Goal: Task Accomplishment & Management: Use online tool/utility

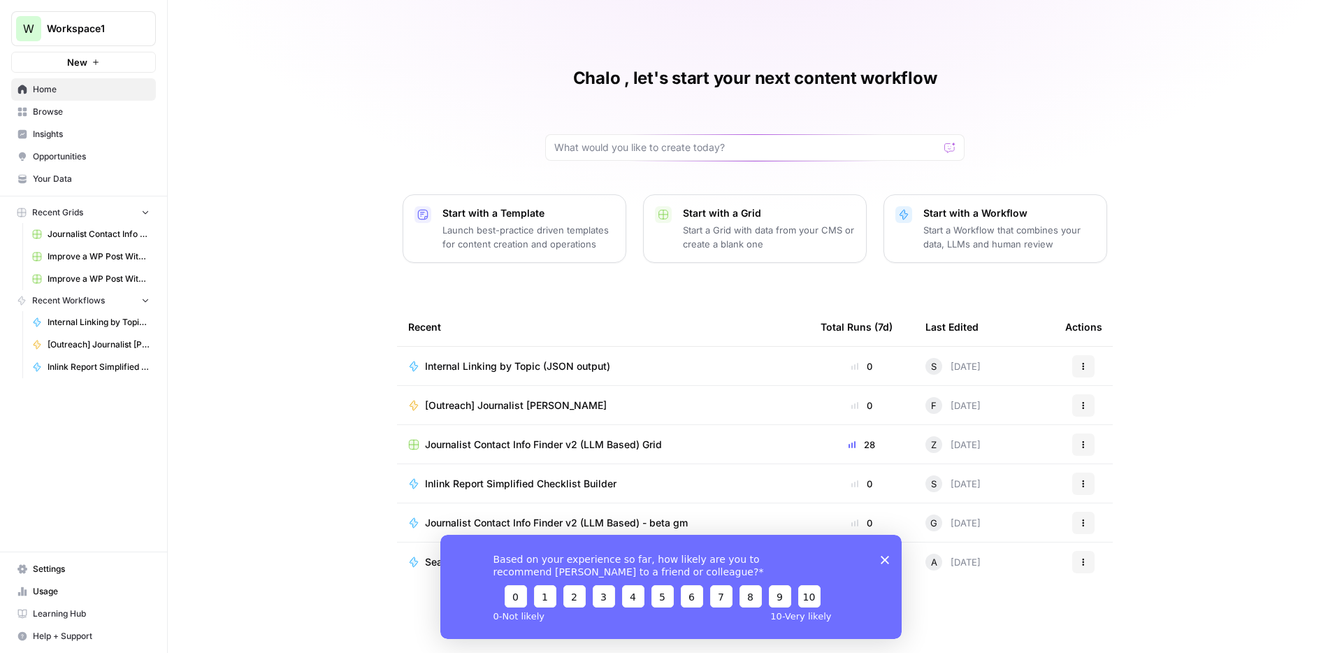
click at [145, 34] on icon "Workspace: Workspace1" at bounding box center [144, 29] width 14 height 14
click at [373, 49] on div "Chalo , let's start your next content workflow Start with a Template Launch bes…" at bounding box center [755, 326] width 1175 height 653
click at [87, 38] on button "W Workspace1" at bounding box center [83, 28] width 145 height 35
click at [350, 70] on div "Chalo , let's start your next content workflow Start with a Template Launch bes…" at bounding box center [755, 326] width 1175 height 653
click at [59, 103] on link "Browse" at bounding box center [83, 112] width 145 height 22
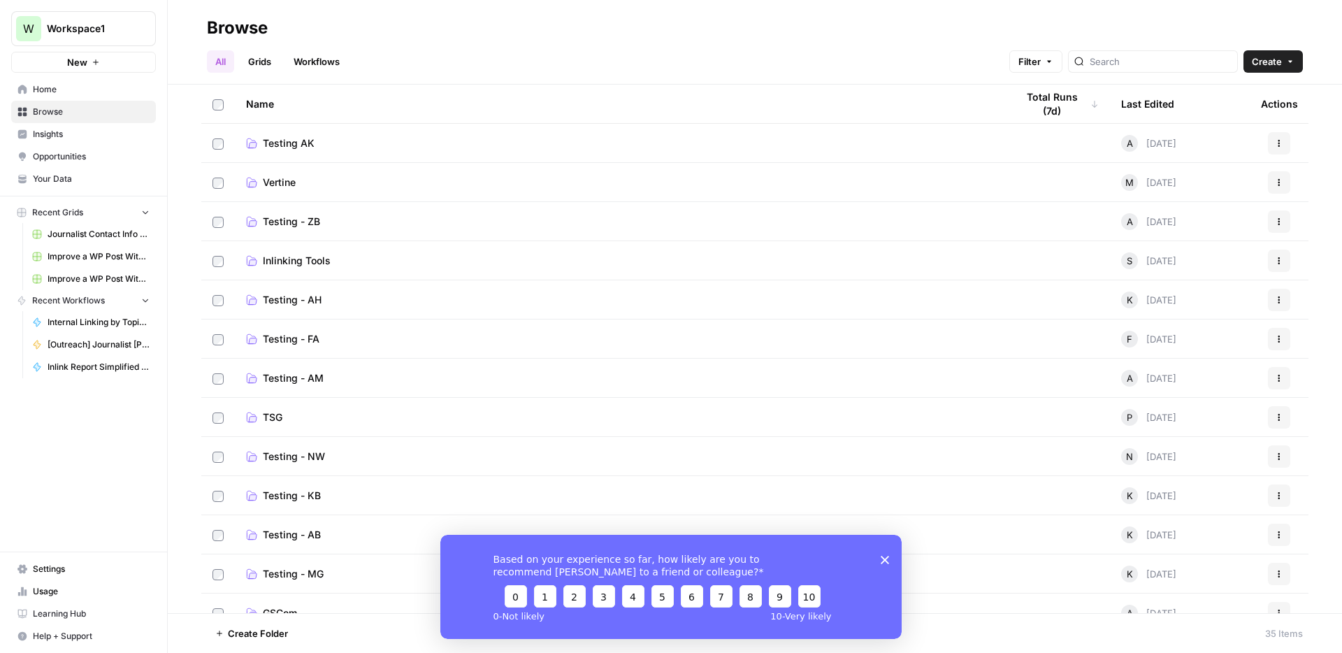
click at [284, 184] on span "Vertine" at bounding box center [279, 182] width 33 height 14
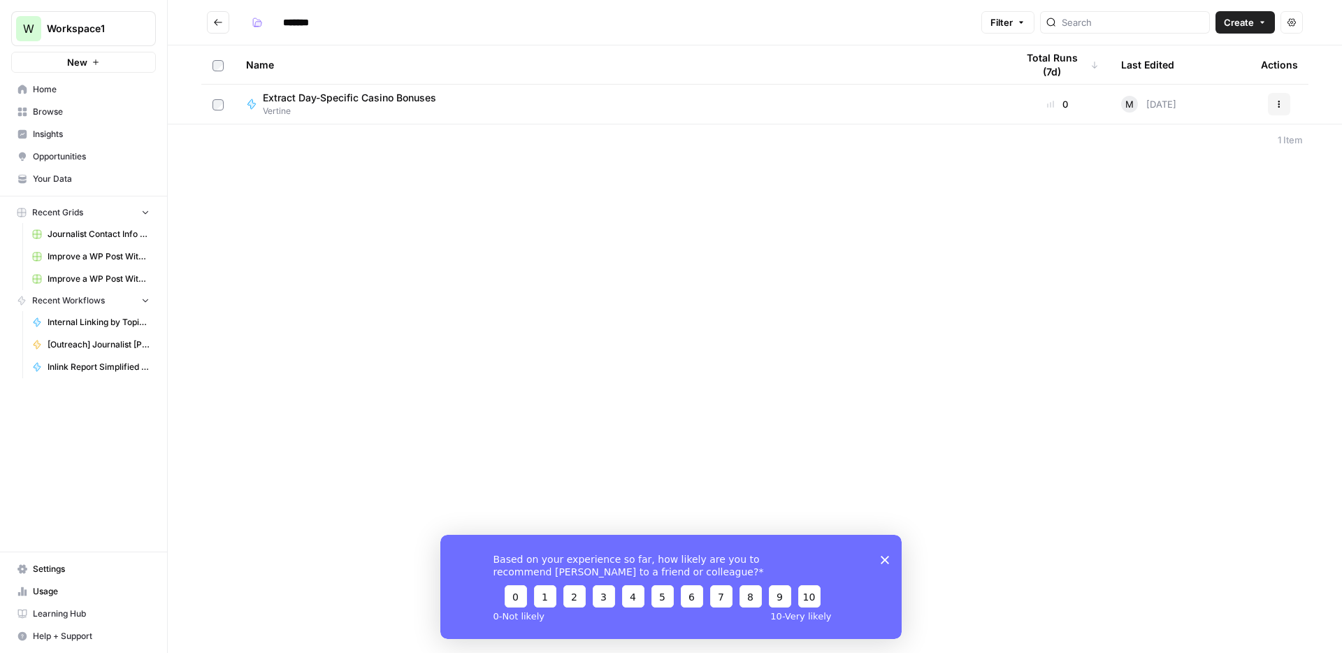
click at [412, 186] on div "******* Filter Create Actions Name Total Runs (7d) Last Edited Actions Extract …" at bounding box center [755, 326] width 1175 height 653
click at [1233, 25] on span "Create" at bounding box center [1239, 22] width 30 height 14
click at [885, 561] on icon "Close survey" at bounding box center [885, 559] width 8 height 8
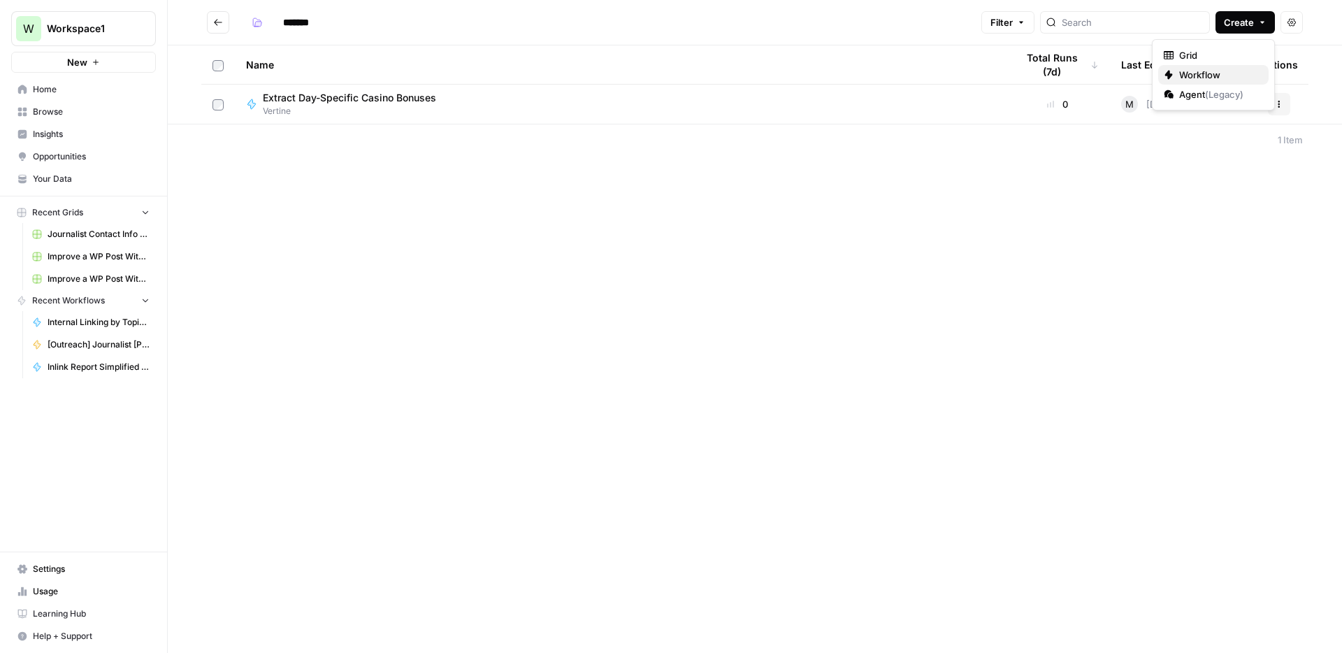
click at [1196, 78] on span "Workflow" at bounding box center [1218, 75] width 78 height 14
